Goal: Transaction & Acquisition: Purchase product/service

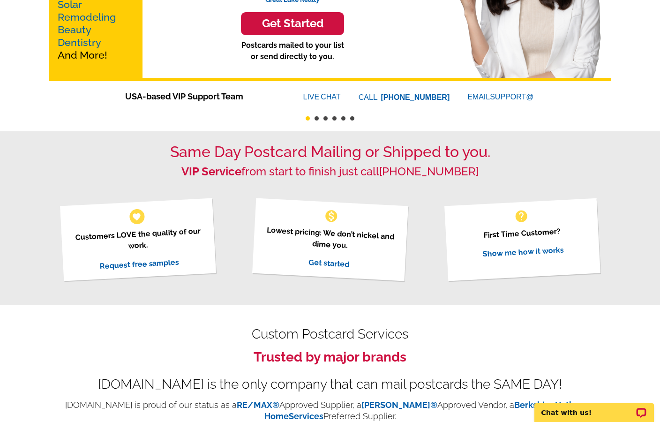
scroll to position [172, 0]
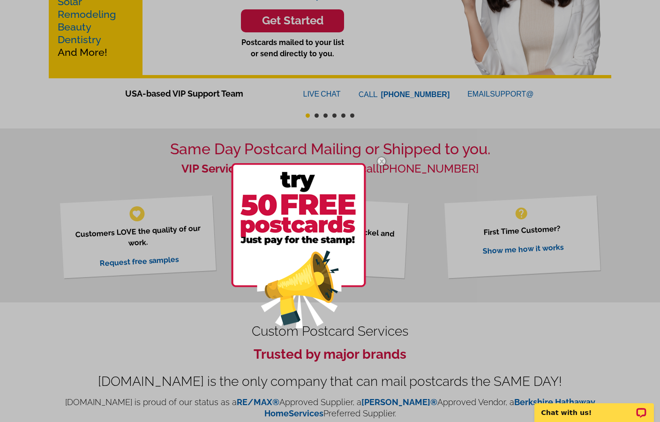
click at [384, 159] on img at bounding box center [381, 161] width 27 height 27
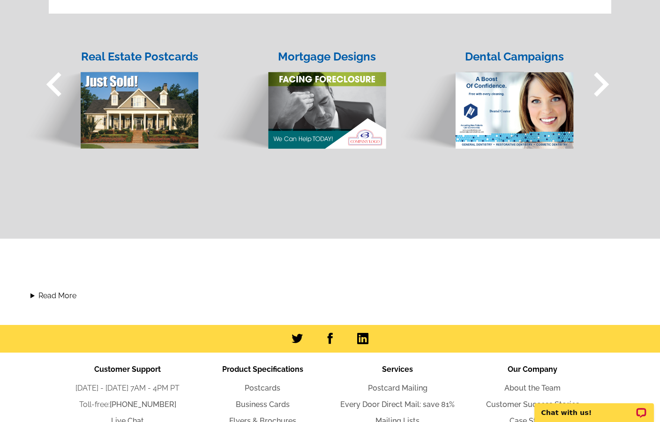
scroll to position [929, 0]
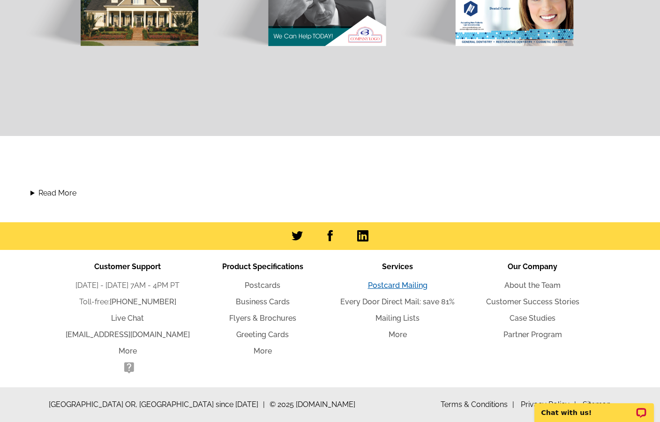
click at [382, 285] on link "Postcard Mailing" at bounding box center [398, 285] width 60 height 9
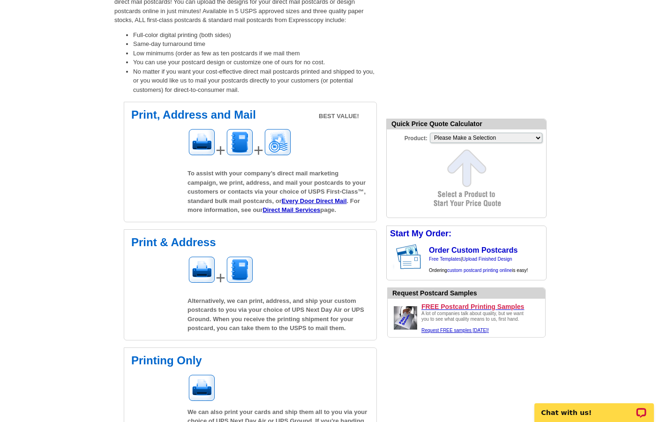
scroll to position [173, 0]
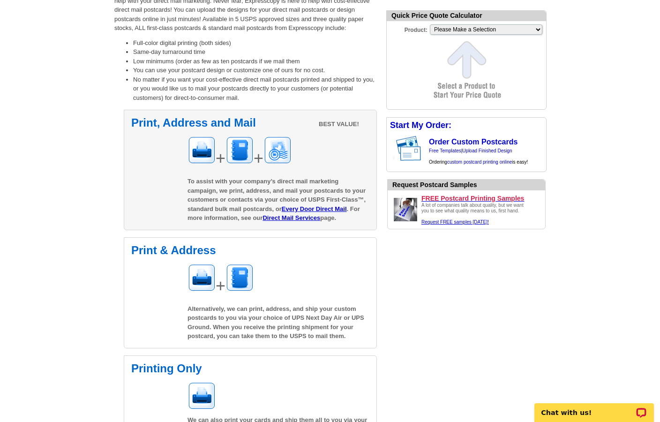
click at [214, 187] on span "To assist with your company’s direct mail marketing campaign, we print, address…" at bounding box center [277, 200] width 178 height 44
click at [284, 218] on link "Direct Mail Services" at bounding box center [292, 217] width 58 height 7
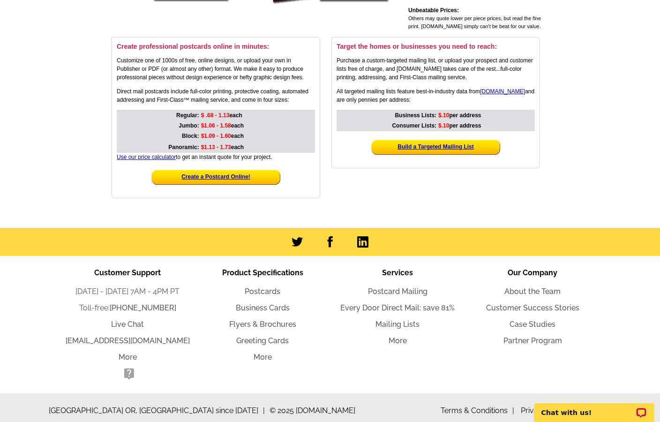
scroll to position [199, 0]
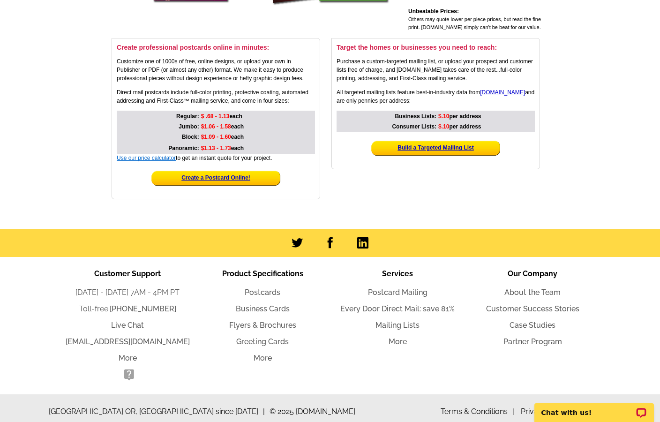
click at [138, 157] on link "Use our price calculator" at bounding box center [146, 158] width 59 height 7
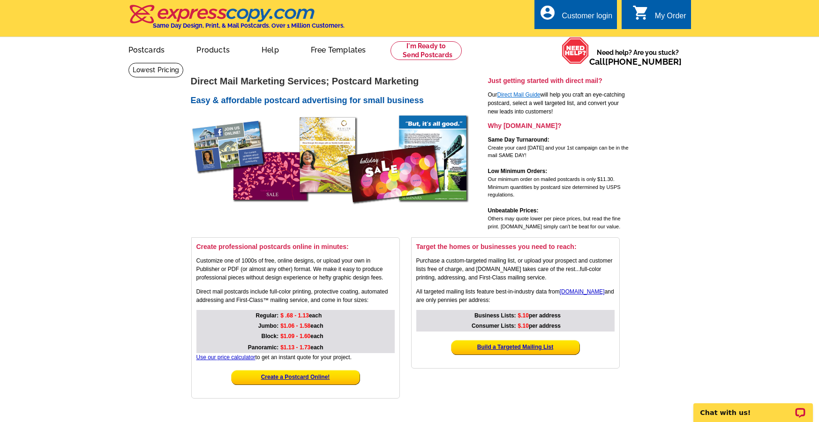
click at [521, 93] on link "Direct Mail Guide" at bounding box center [519, 94] width 43 height 7
click at [293, 374] on strong "Create a Postcard Online!" at bounding box center [295, 377] width 69 height 7
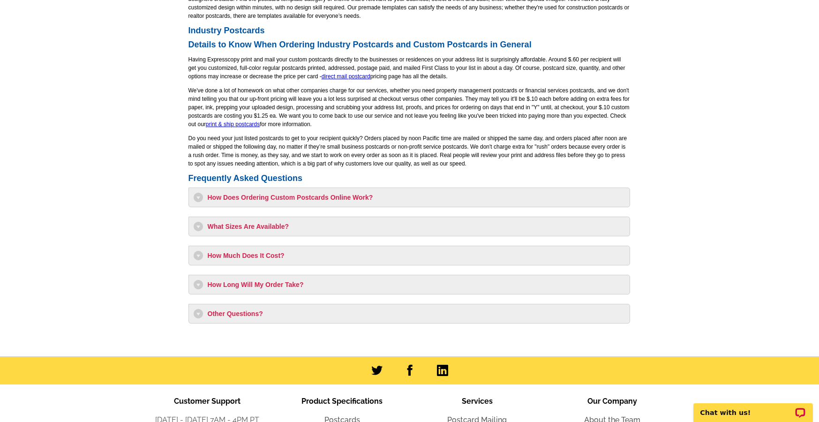
scroll to position [697, 0]
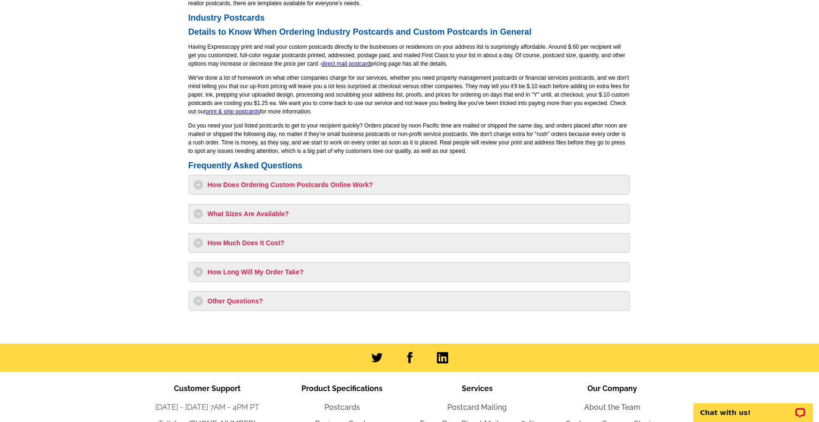
click at [204, 267] on h3 "How Long Will My Order Take?" at bounding box center [409, 271] width 431 height 9
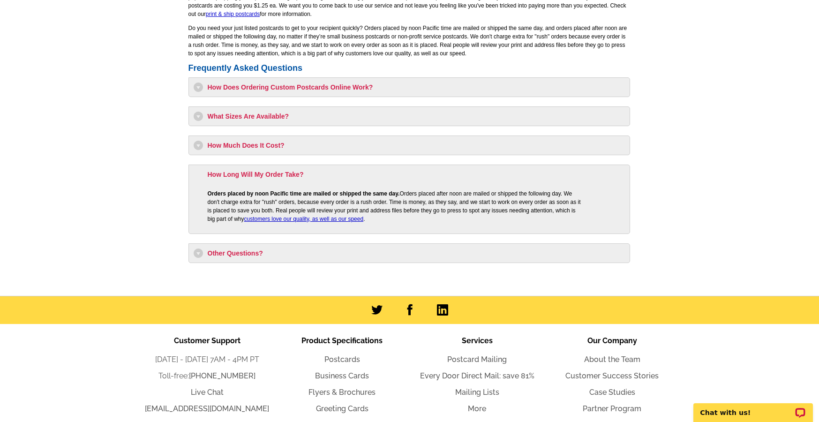
scroll to position [798, 0]
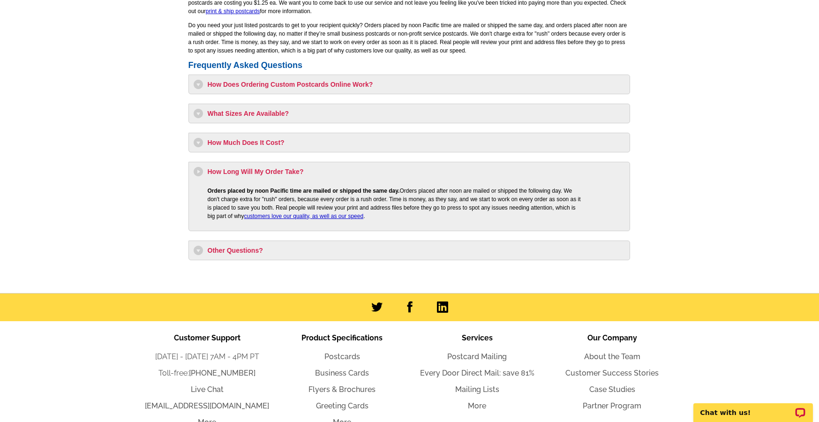
click at [303, 87] on h3 "How Does Ordering Custom Postcards Online Work?" at bounding box center [409, 84] width 431 height 9
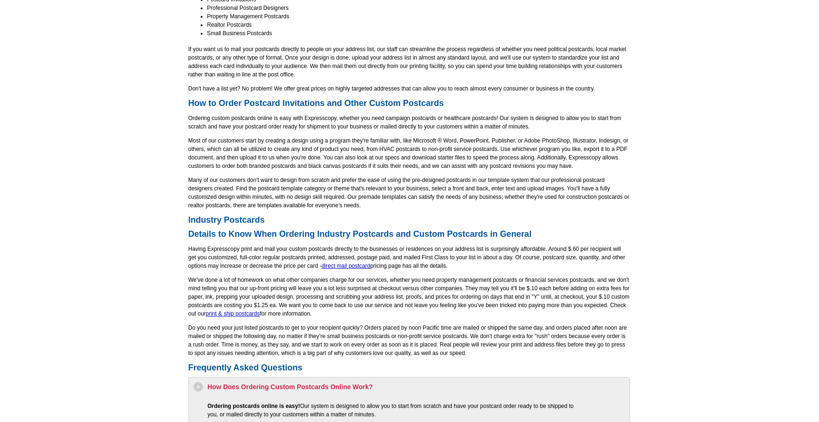
scroll to position [491, 0]
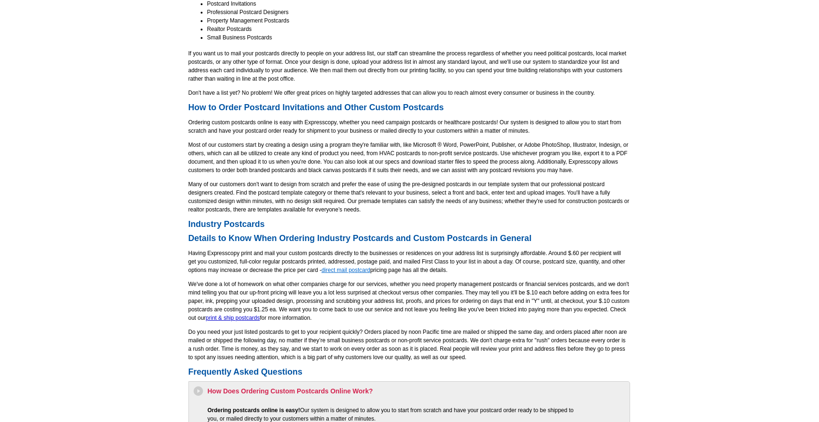
click at [351, 270] on link "direct mail postcard" at bounding box center [346, 270] width 49 height 7
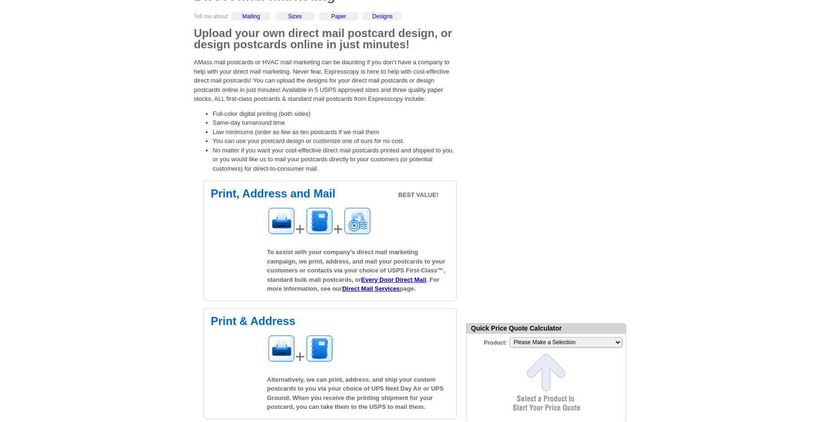
scroll to position [106, 0]
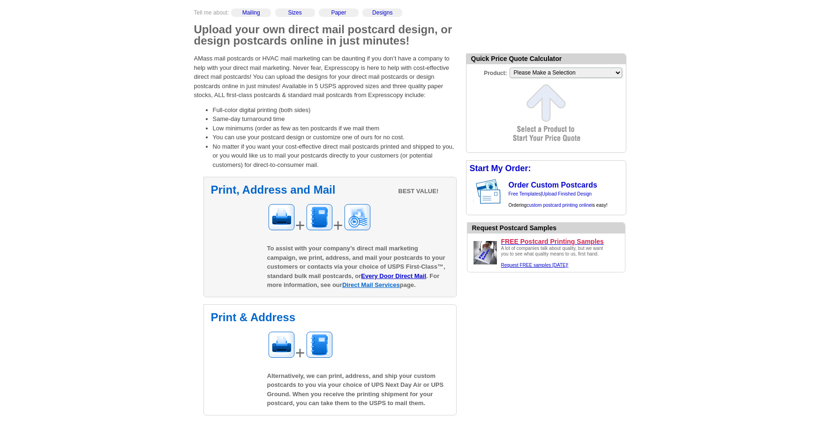
click at [358, 287] on link "Direct Mail Services" at bounding box center [371, 284] width 58 height 7
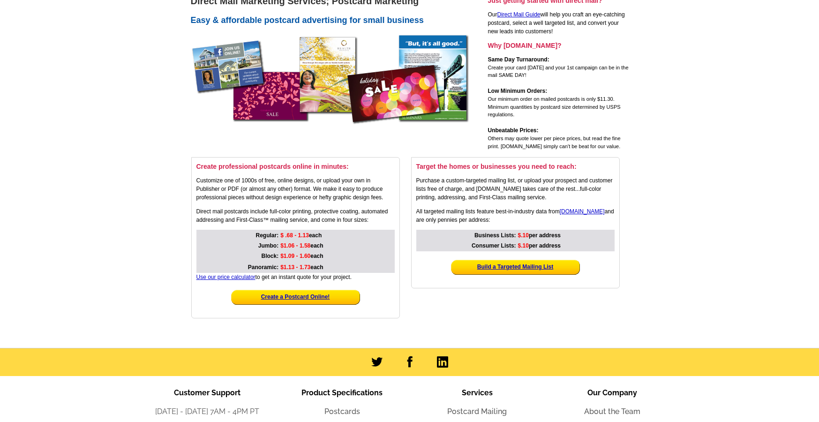
scroll to position [82, 0]
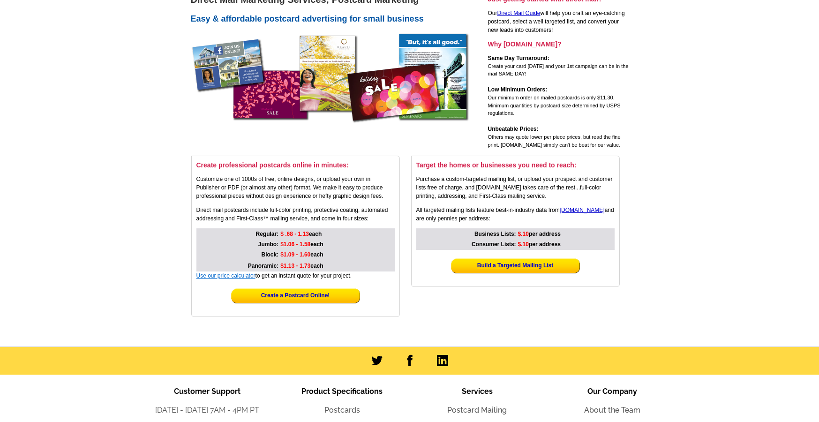
click at [215, 276] on link "Use our price calculator" at bounding box center [225, 275] width 59 height 7
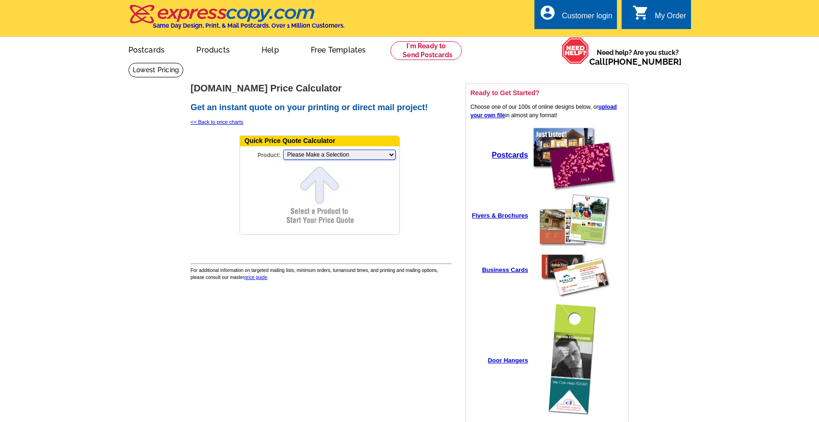
click at [314, 155] on select "Please Make a Selection Jumbo Postcard (5.5" x 8.5") Regular Postcard (4.25" x …" at bounding box center [339, 155] width 113 height 10
select select "1"
click at [283, 150] on select "Please Make a Selection Jumbo Postcard (5.5" x 8.5") Regular Postcard (4.25" x …" at bounding box center [339, 155] width 113 height 10
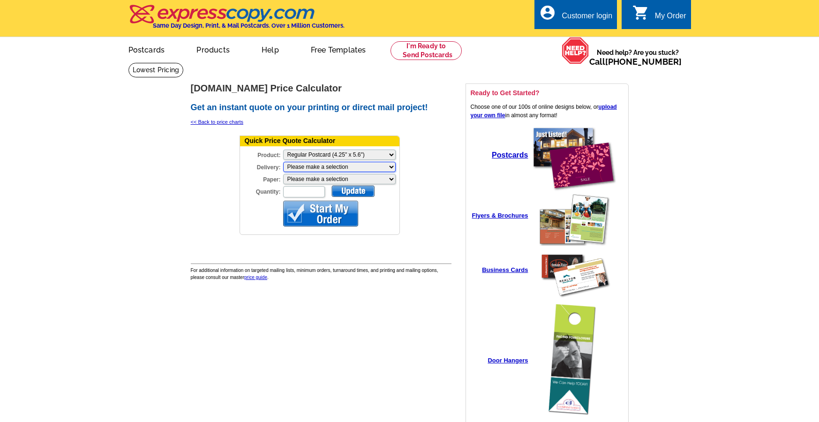
click at [305, 169] on select "Please make a selection Print + Address+USPS First Class Print-Only+Shipped To …" at bounding box center [339, 167] width 113 height 10
select select "3"
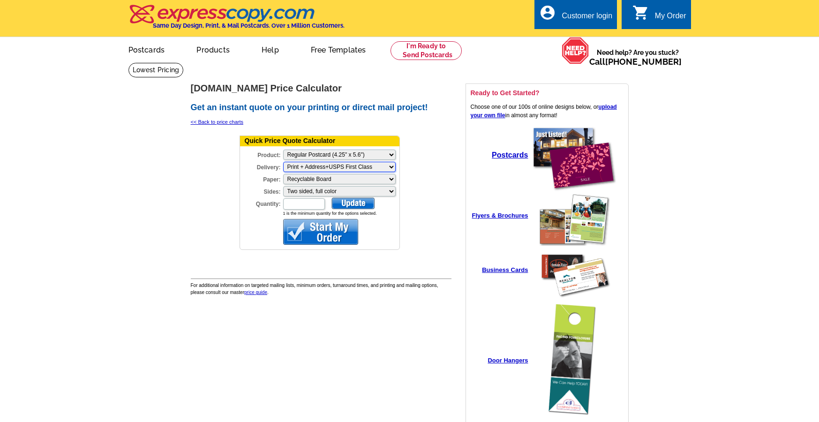
click at [324, 169] on select "Please make a selection Print + Address+USPS First Class Print + Address+Shippe…" at bounding box center [339, 167] width 113 height 10
click at [315, 180] on select "Please make a selection Recyclable Board" at bounding box center [339, 179] width 113 height 10
click at [283, 174] on select "Please make a selection Recyclable Board" at bounding box center [339, 179] width 113 height 10
click at [339, 192] on select "Please make a selection Two sided, full color" at bounding box center [339, 191] width 113 height 10
click at [301, 204] on input "Quantity:" at bounding box center [304, 203] width 42 height 11
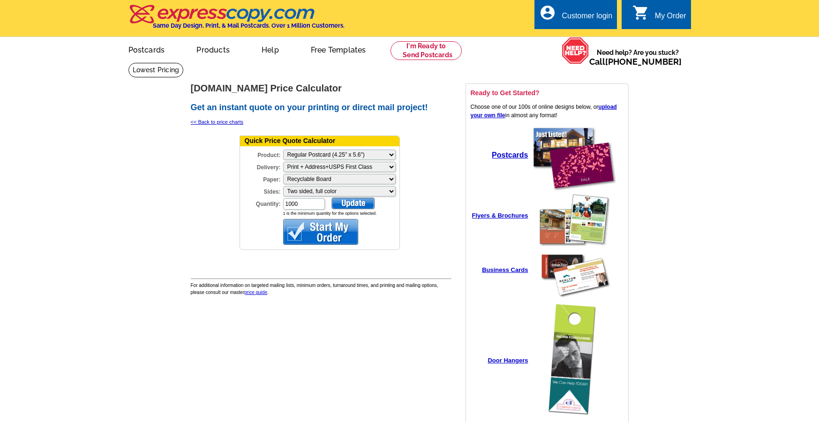
click at [357, 203] on div at bounding box center [353, 203] width 43 height 12
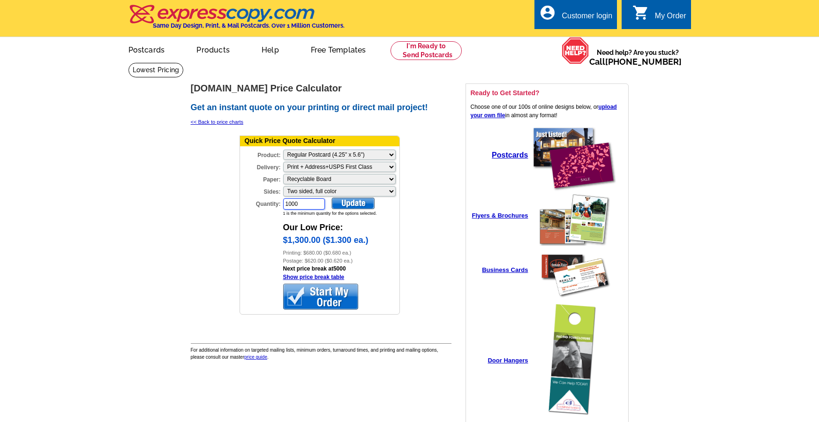
drag, startPoint x: 299, startPoint y: 204, endPoint x: 371, endPoint y: 215, distance: 72.5
click at [268, 201] on div "Quantity: 1000" at bounding box center [283, 203] width 86 height 13
click at [353, 206] on div at bounding box center [353, 203] width 43 height 12
click at [285, 205] on input "600" at bounding box center [304, 203] width 42 height 11
type input "500"
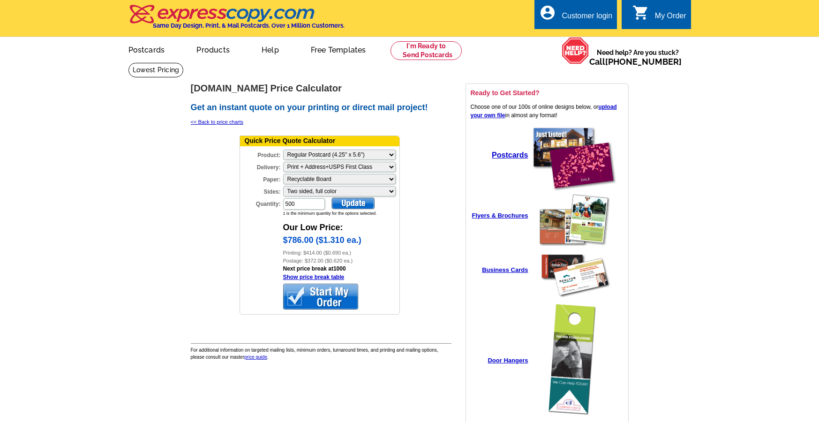
click at [370, 206] on div at bounding box center [353, 203] width 43 height 12
drag, startPoint x: 347, startPoint y: 210, endPoint x: 366, endPoint y: 222, distance: 22.6
click at [347, 210] on div "Quantity: 500 1 is the minimum quantity for the options selected." at bounding box center [319, 207] width 159 height 20
click at [355, 204] on div at bounding box center [353, 203] width 43 height 12
click at [314, 163] on select "Please make a selection Print + Address+USPS First Class Print + Address+Shippe…" at bounding box center [339, 167] width 113 height 10
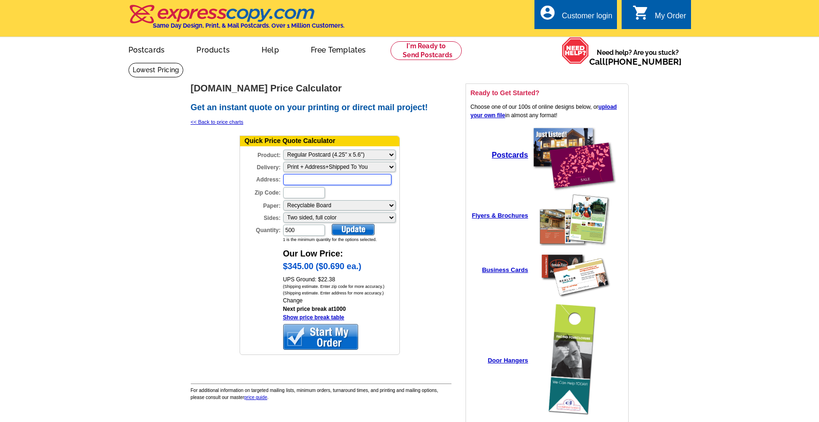
click at [316, 181] on input "Address:" at bounding box center [337, 179] width 108 height 11
type input "110 30th Ave S"
type input "37212"
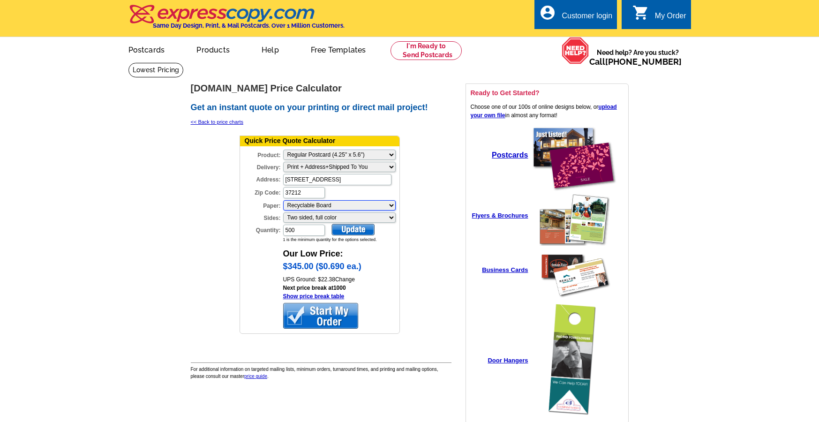
click at [302, 201] on select "Please make a selection Recyclable Board Uncoated Cover Stock" at bounding box center [339, 205] width 113 height 10
click at [310, 208] on select "Please make a selection Recyclable Board Uncoated Cover Stock" at bounding box center [339, 205] width 113 height 10
click at [149, 49] on link "Postcards" at bounding box center [146, 49] width 66 height 22
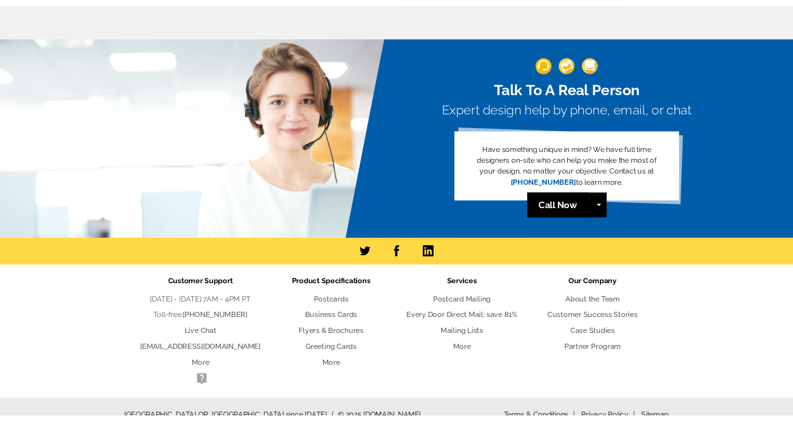
scroll to position [2028, 0]
